Goal: Task Accomplishment & Management: Manage account settings

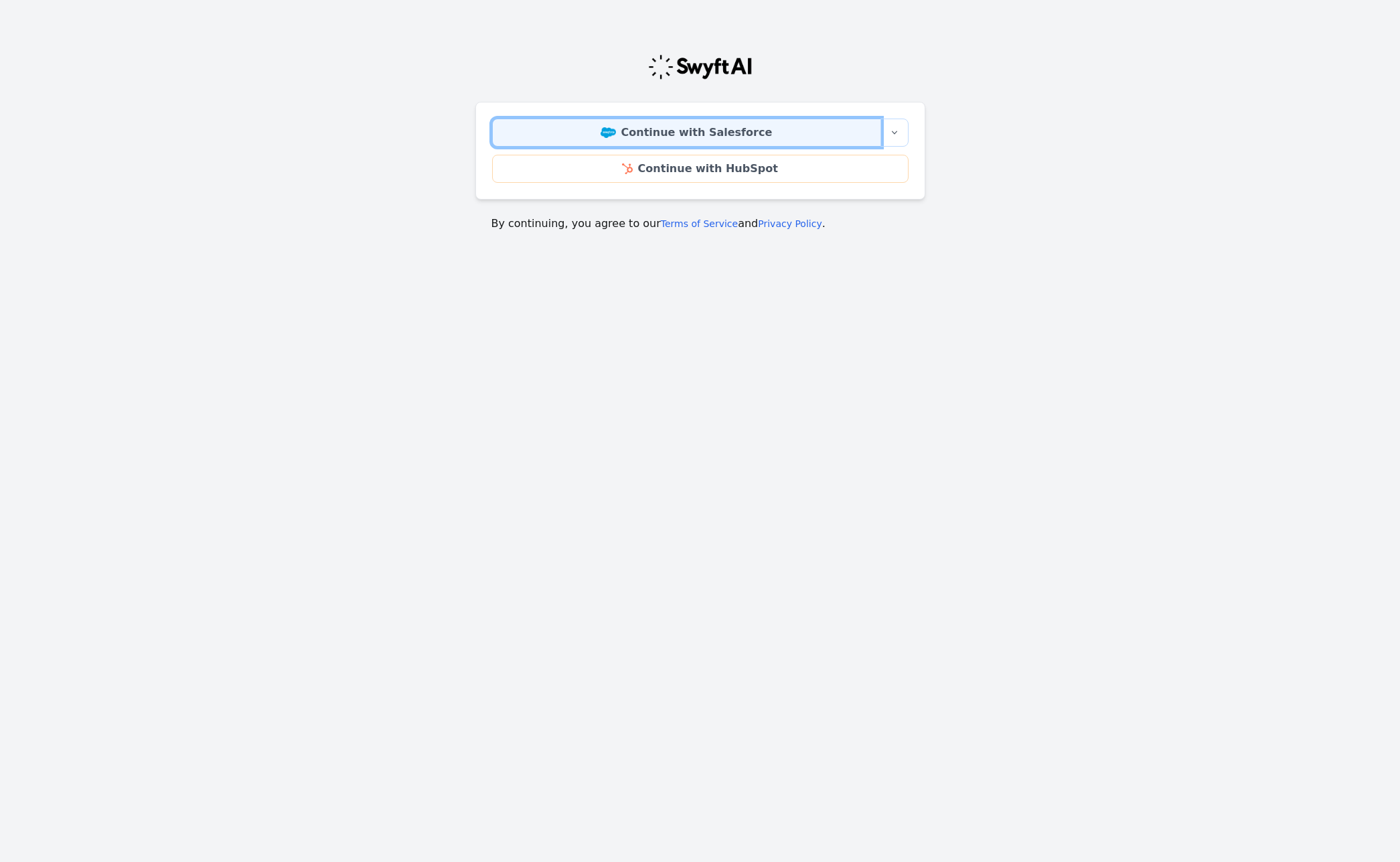
click at [755, 128] on link "Continue with Salesforce" at bounding box center [687, 133] width 389 height 28
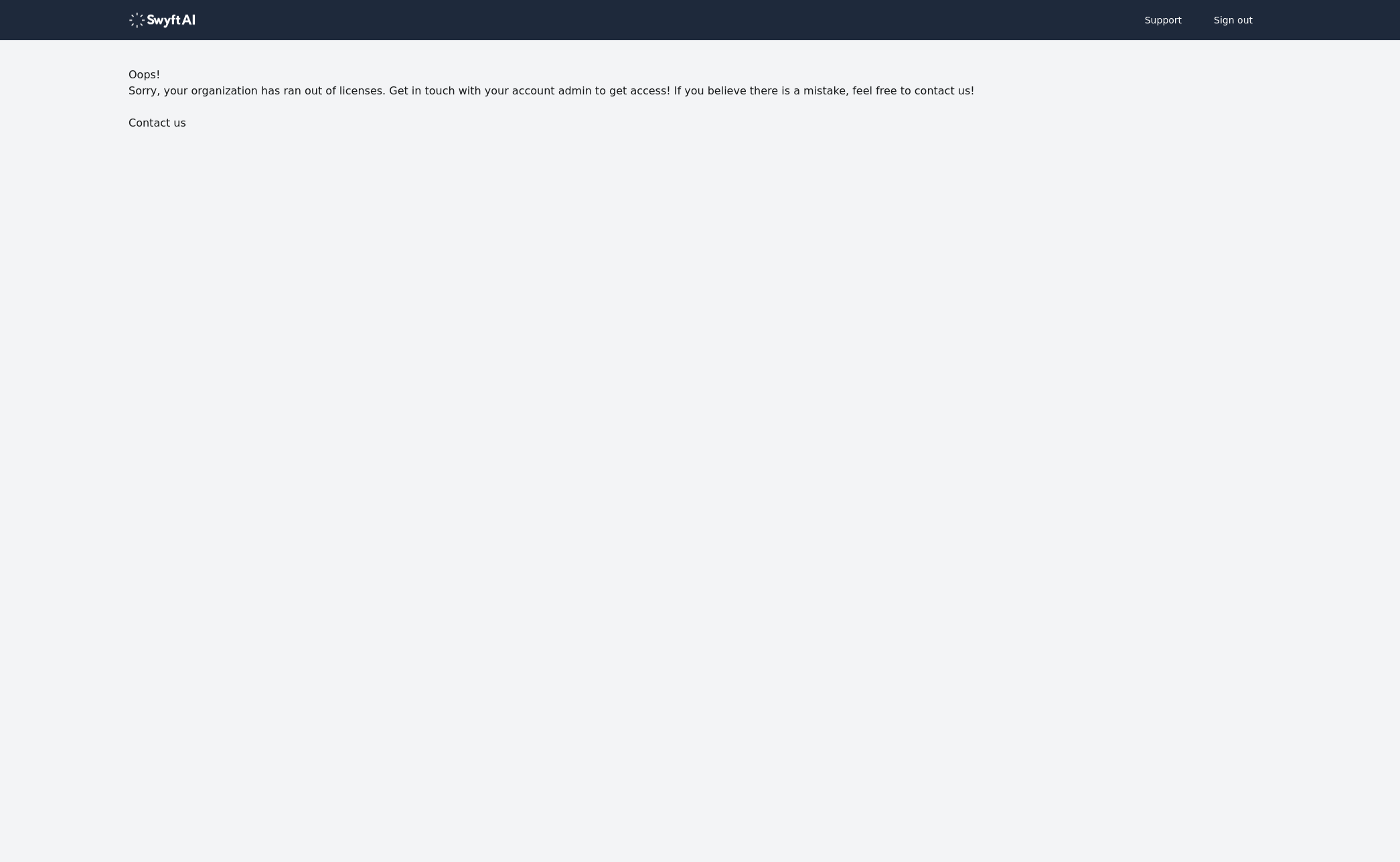
click at [1041, 103] on div "Oops! Sorry, your organization has ran out of licenses. Get in touch with your …" at bounding box center [700, 98] width 1143 height 64
click at [173, 21] on img at bounding box center [162, 20] width 67 height 16
click at [173, 20] on img at bounding box center [162, 20] width 67 height 16
click at [419, 238] on html "Support Sign out Oops! Sorry, your organization has ran out of licenses. Get in…" at bounding box center [700, 119] width 1400 height 238
click at [180, 16] on img at bounding box center [162, 20] width 67 height 16
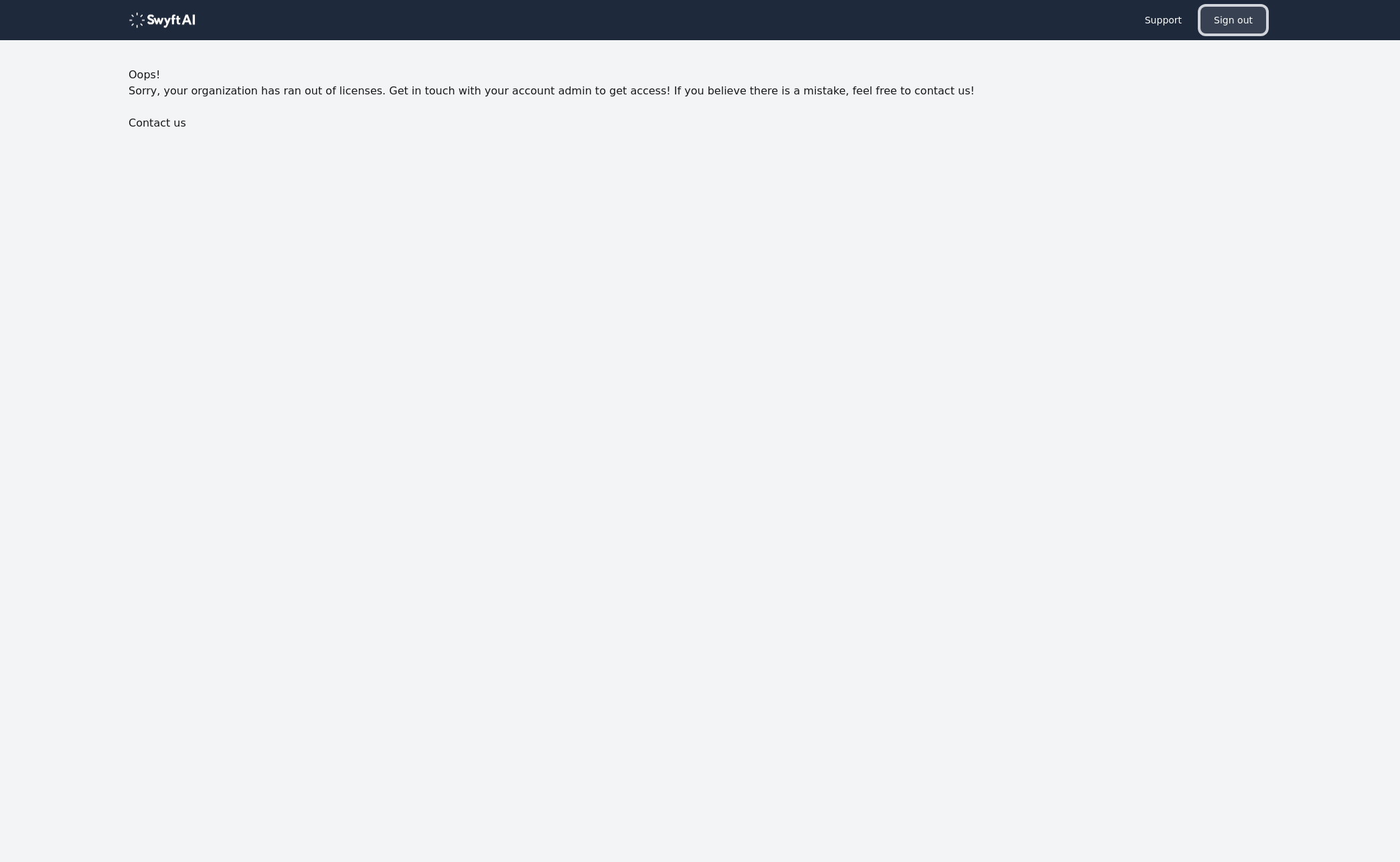
click at [1253, 17] on button "Sign out" at bounding box center [1233, 20] width 66 height 27
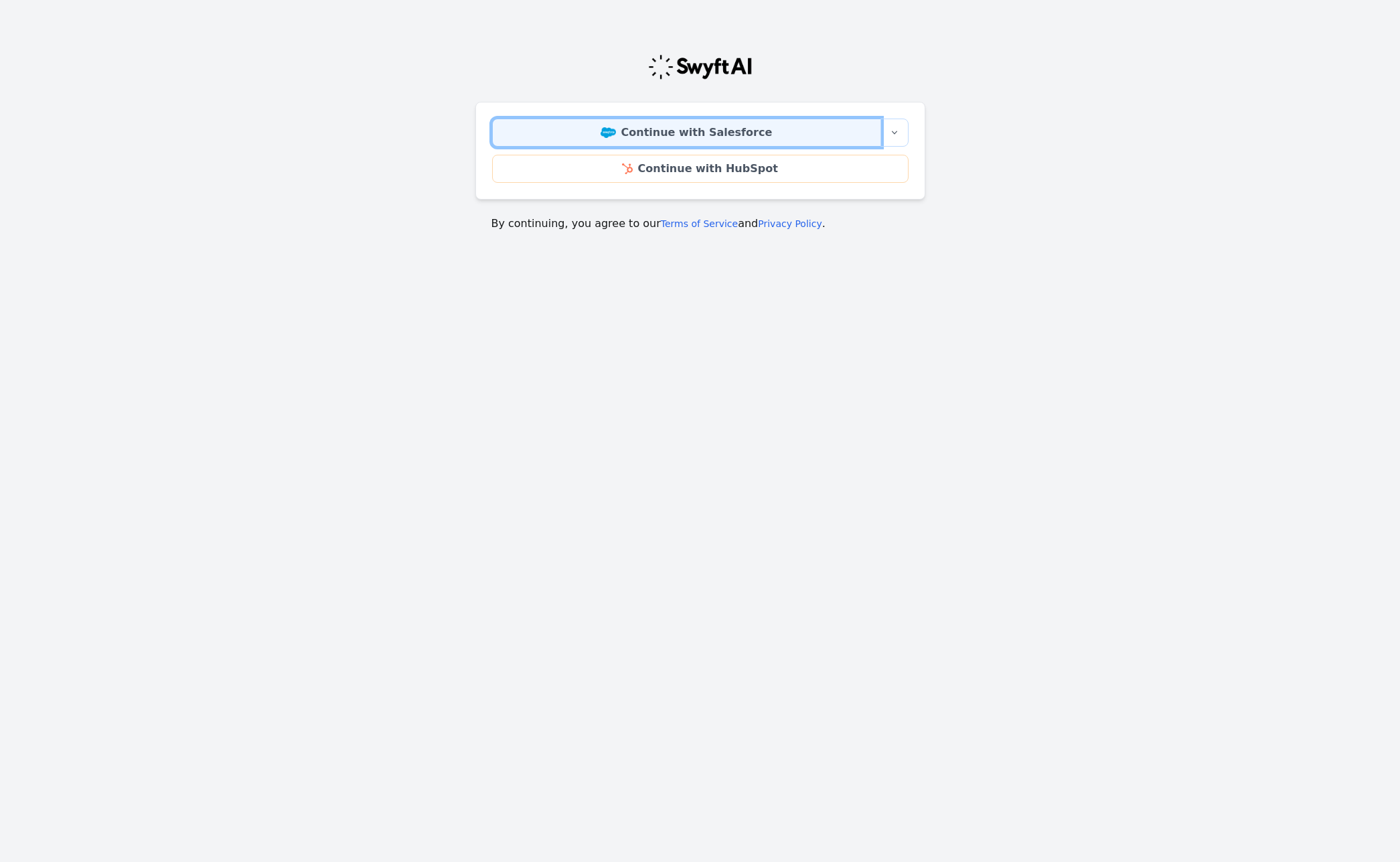
click at [737, 138] on link "Continue with Salesforce" at bounding box center [687, 133] width 389 height 28
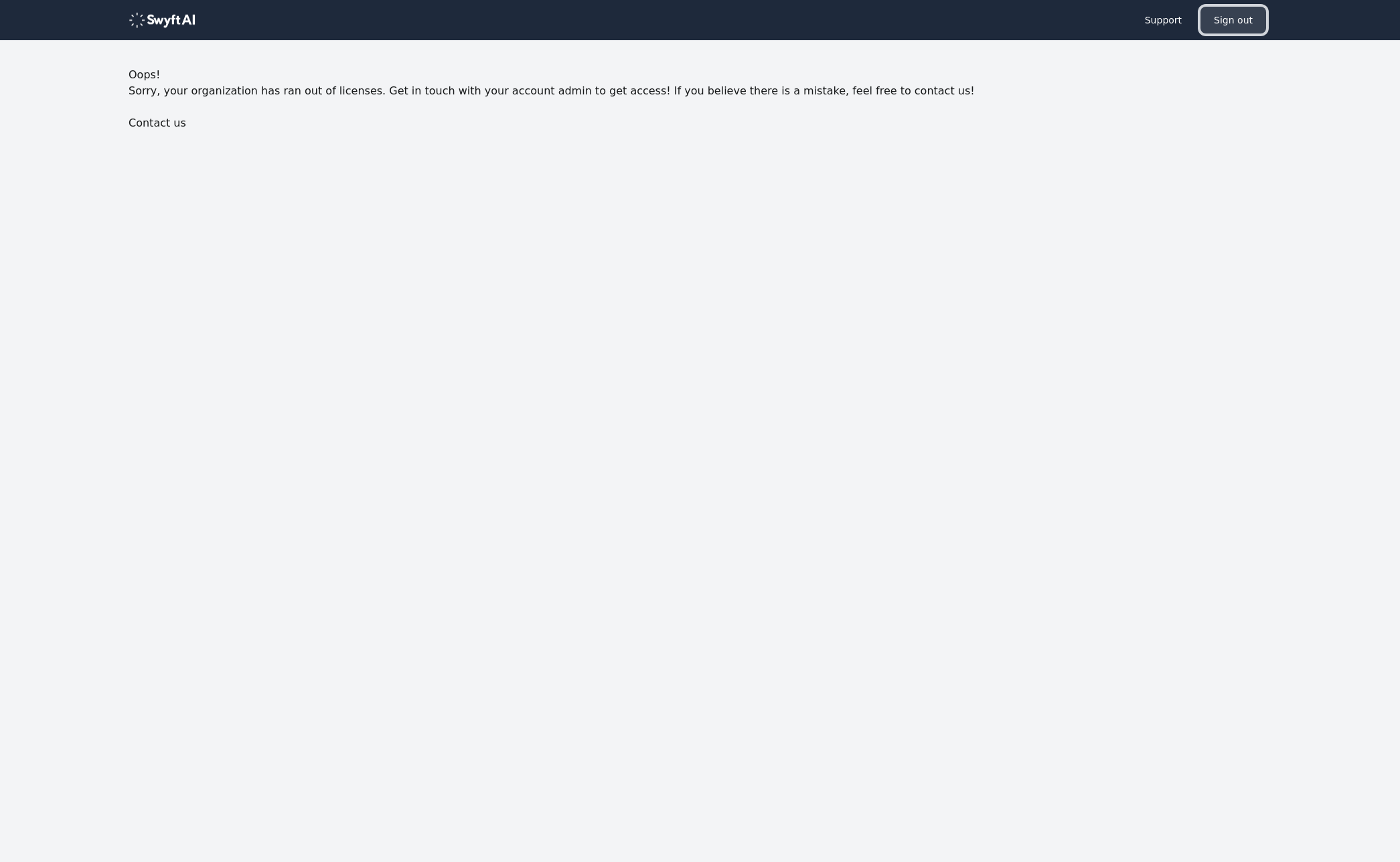
click at [1239, 20] on button "Sign out" at bounding box center [1233, 20] width 66 height 27
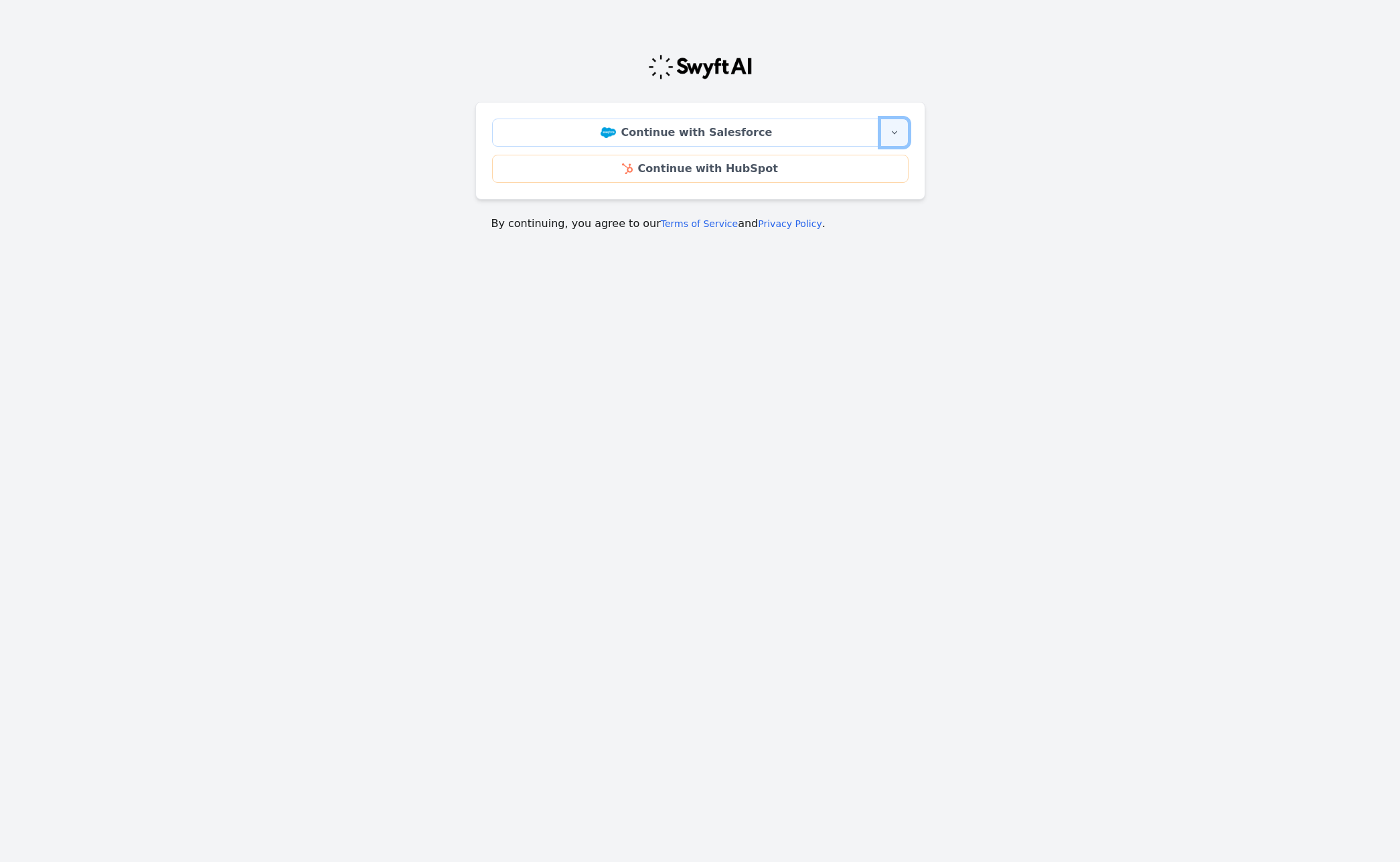
click at [892, 133] on icon "button" at bounding box center [894, 132] width 11 height 11
click at [1019, 103] on main "Continue with Salesforce More sign-in options Continue with Salesforce Sandbox …" at bounding box center [700, 137] width 1400 height 221
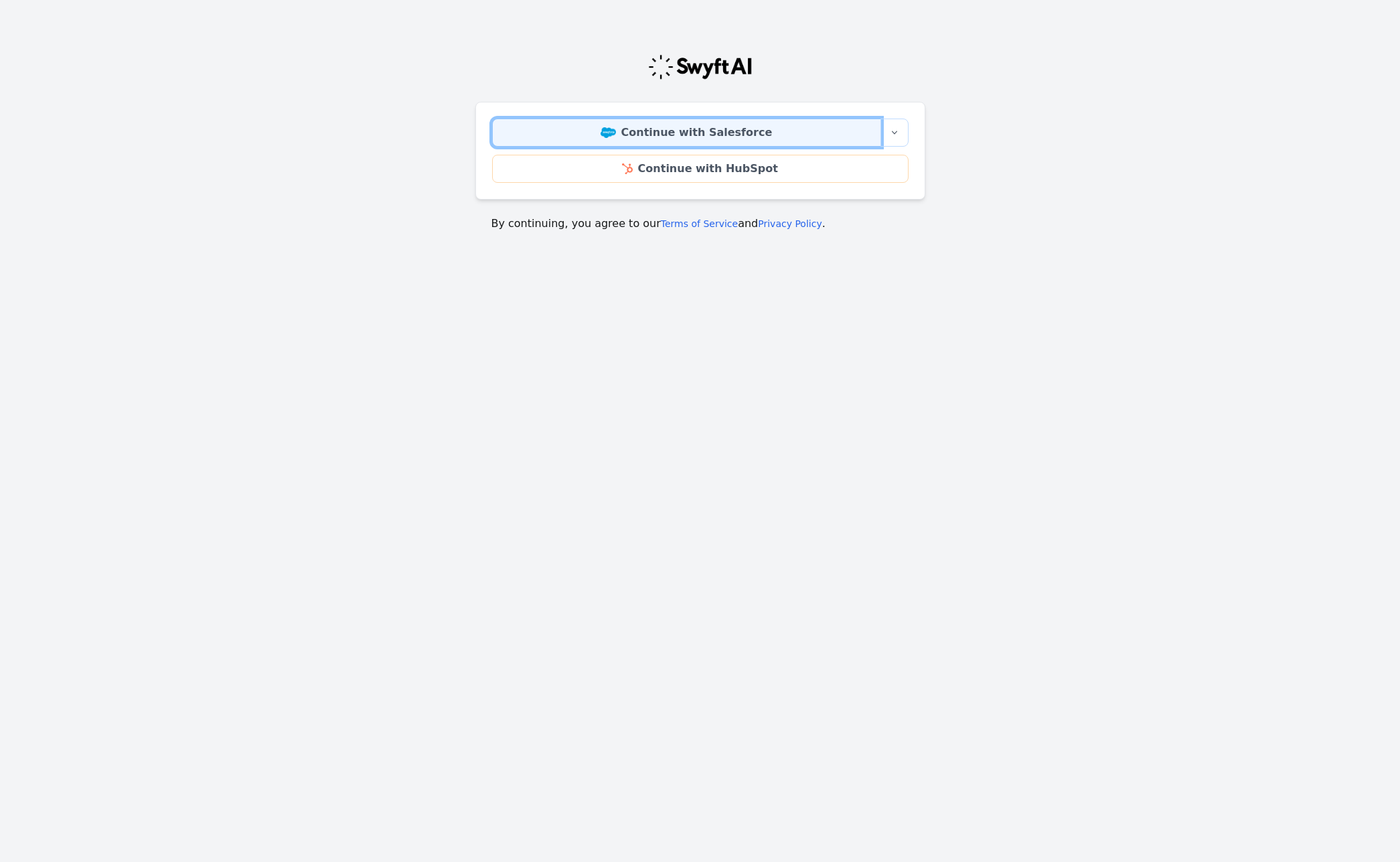
click at [794, 136] on link "Continue with Salesforce" at bounding box center [687, 133] width 389 height 28
